Goal: Task Accomplishment & Management: Manage account settings

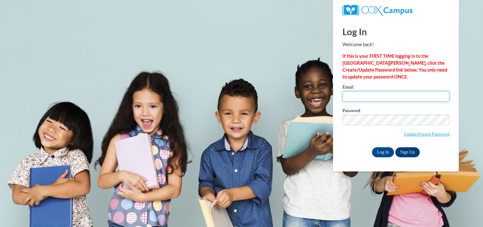
click at [388, 96] on input "Email" at bounding box center [395, 96] width 107 height 11
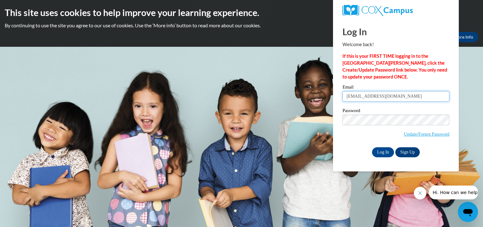
type input "[EMAIL_ADDRESS][DOMAIN_NAME]"
click at [384, 155] on input "Log In" at bounding box center [383, 152] width 22 height 10
